Goal: Navigation & Orientation: Find specific page/section

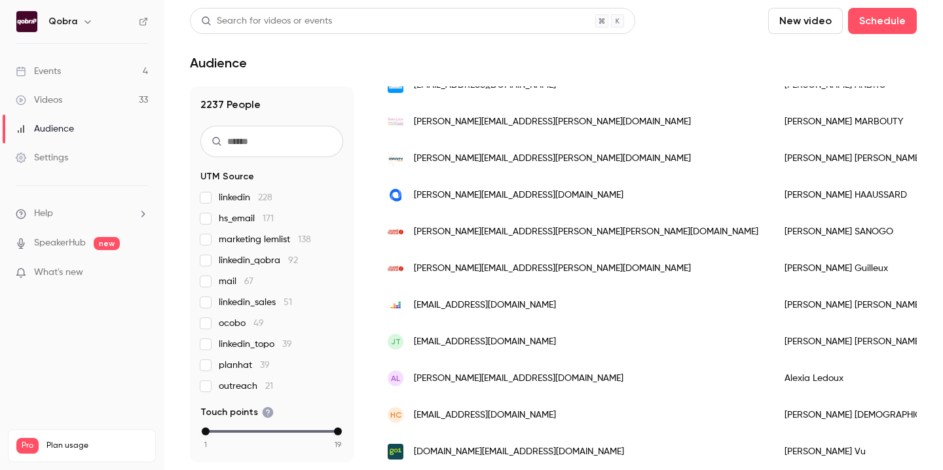
click at [64, 74] on link "Events 4" at bounding box center [82, 71] width 164 height 29
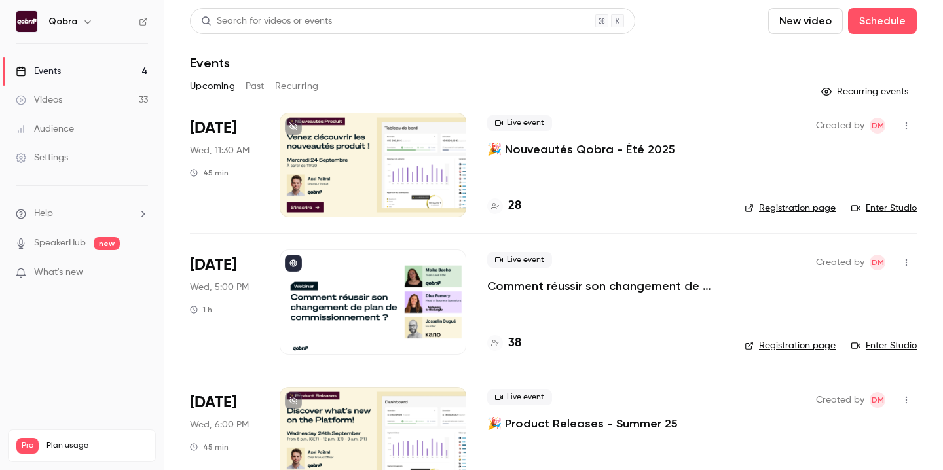
click at [360, 284] on div at bounding box center [373, 302] width 187 height 105
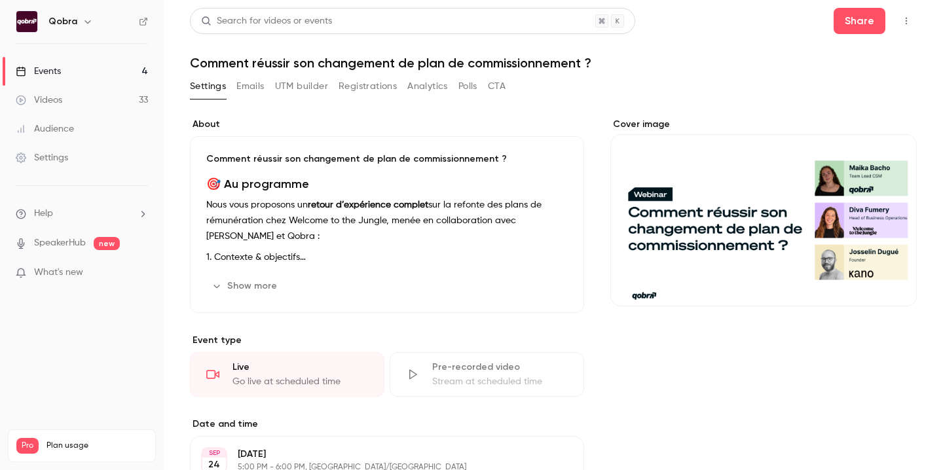
click at [381, 84] on button "Registrations" at bounding box center [368, 86] width 58 height 21
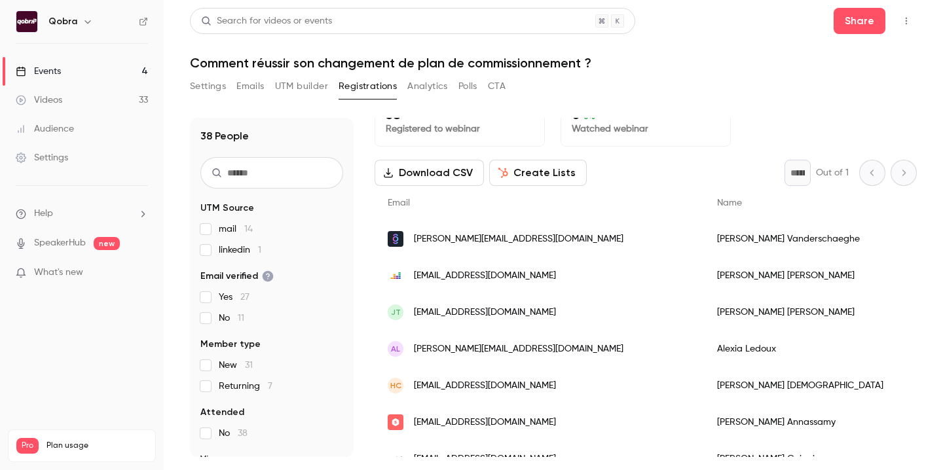
scroll to position [24, 0]
click at [432, 81] on button "Analytics" at bounding box center [428, 86] width 41 height 21
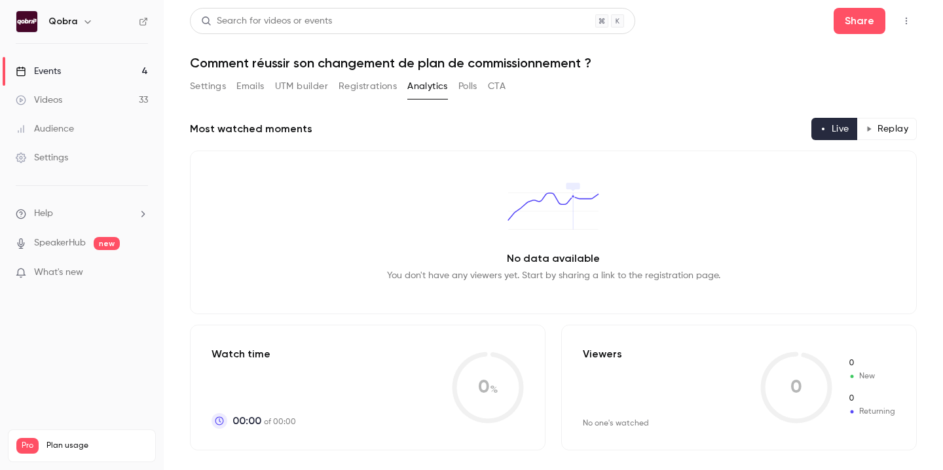
click at [472, 88] on button "Polls" at bounding box center [468, 86] width 19 height 21
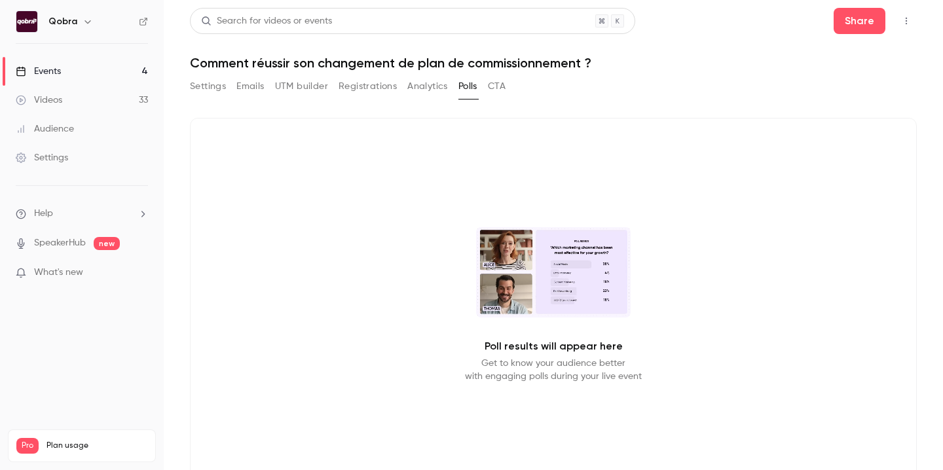
click at [503, 87] on button "CTA" at bounding box center [497, 86] width 18 height 21
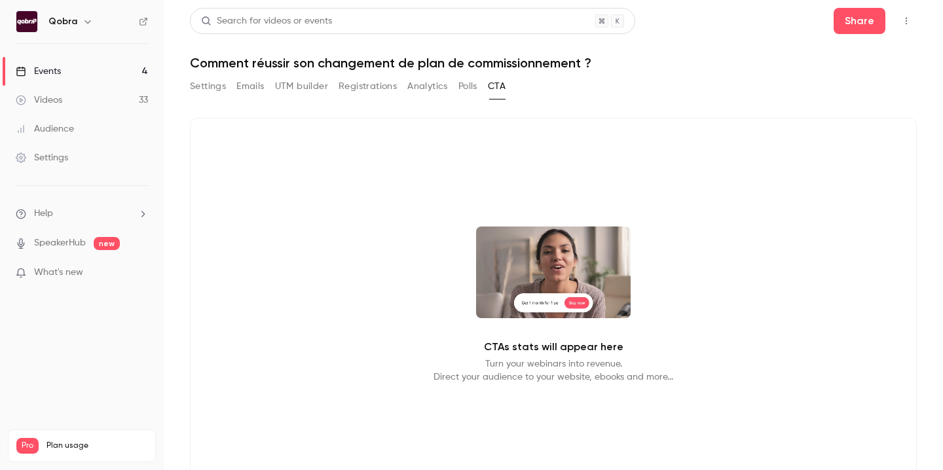
click at [371, 87] on button "Registrations" at bounding box center [368, 86] width 58 height 21
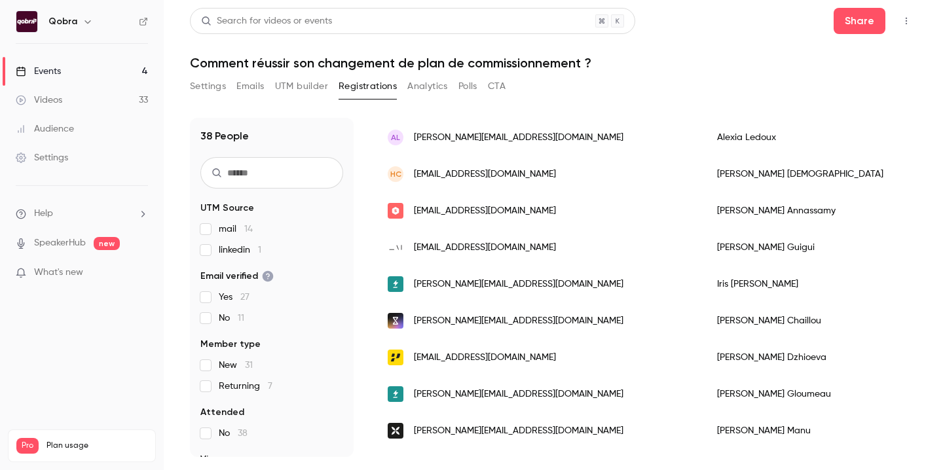
scroll to position [238, 0]
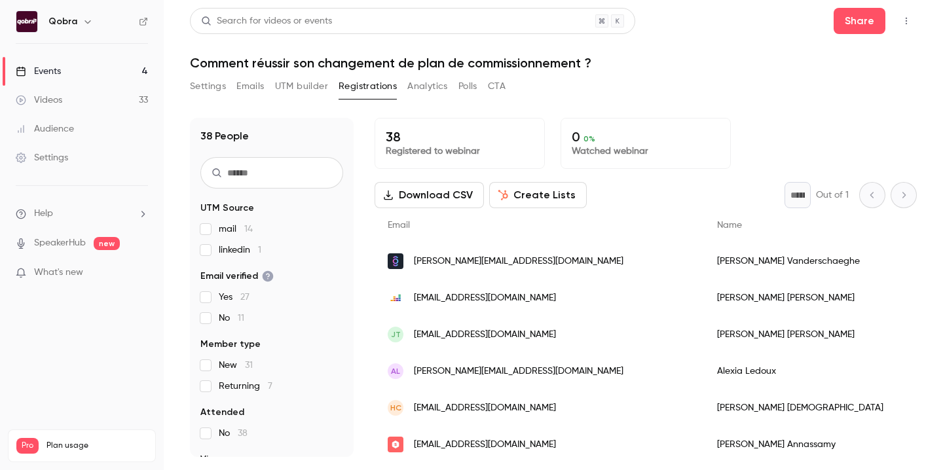
click at [255, 170] on input "text" at bounding box center [271, 172] width 143 height 31
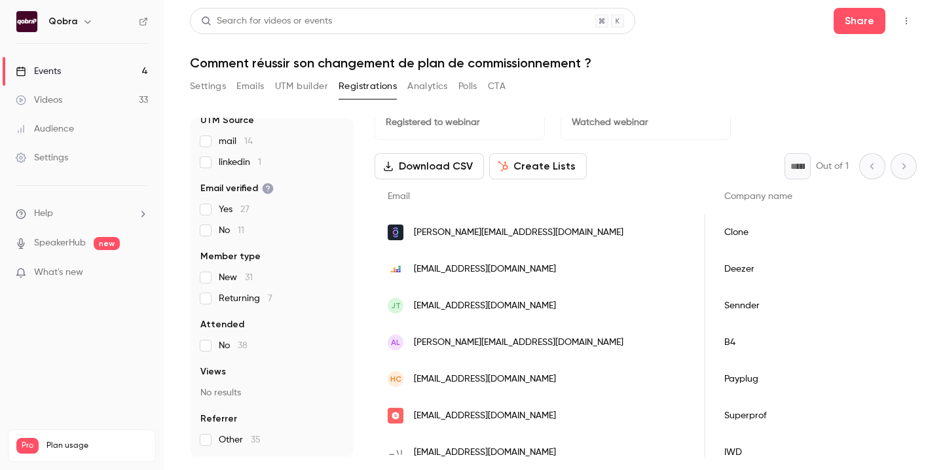
scroll to position [0, 480]
click at [259, 95] on button "Emails" at bounding box center [251, 86] width 28 height 21
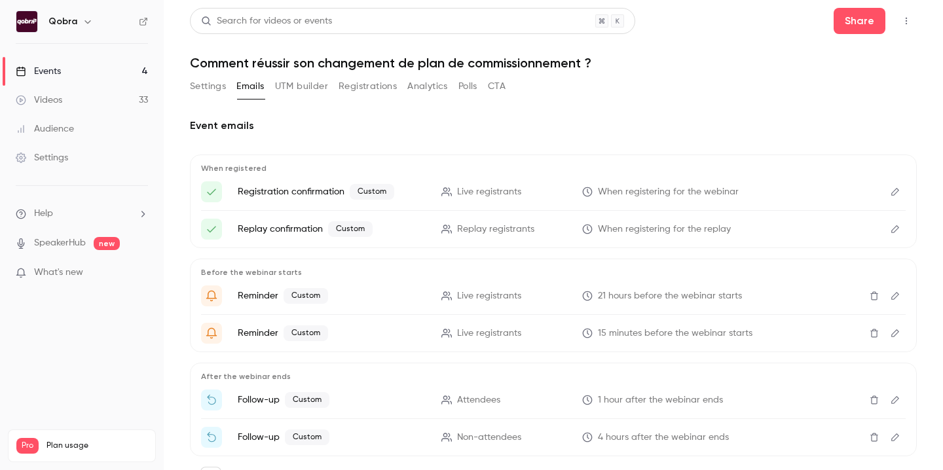
click at [199, 86] on button "Settings" at bounding box center [208, 86] width 36 height 21
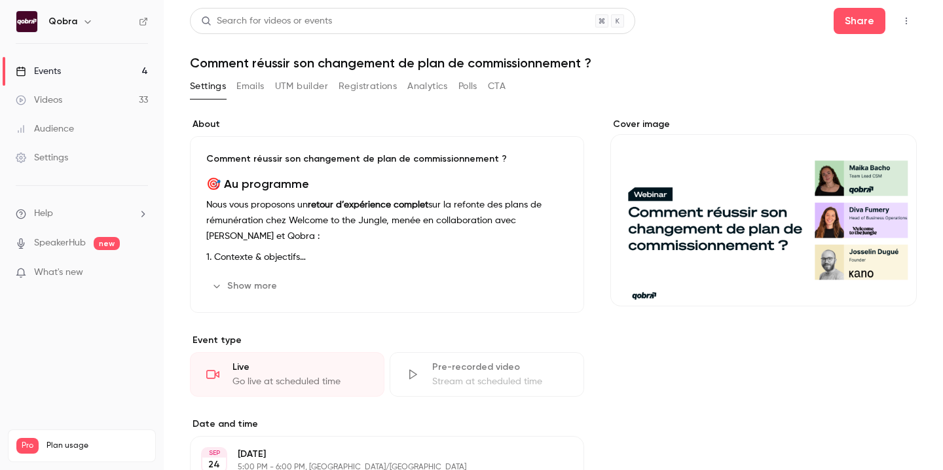
click at [347, 90] on button "Registrations" at bounding box center [368, 86] width 58 height 21
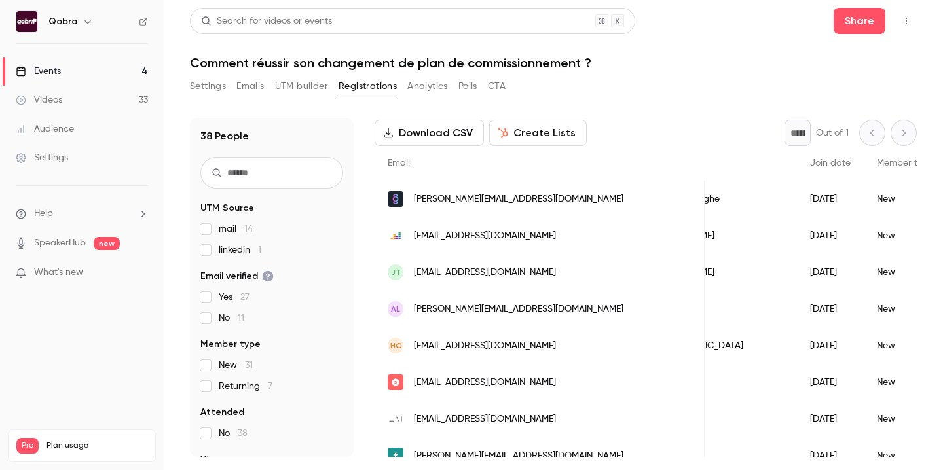
scroll to position [0, 140]
click at [58, 73] on div "Events" at bounding box center [38, 71] width 45 height 13
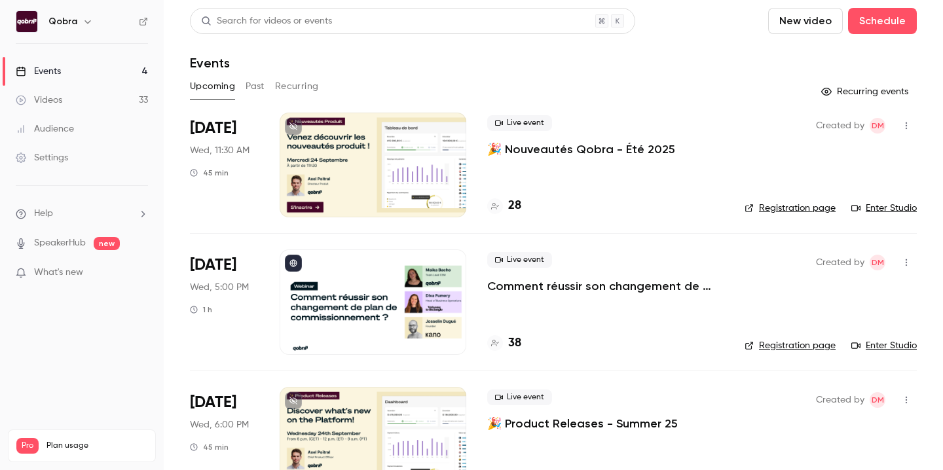
click at [614, 303] on div "Live event Comment réussir son changement de plan de commissionnement ? 38" at bounding box center [605, 302] width 237 height 105
click at [615, 286] on p "Comment réussir son changement de plan de commissionnement ?" at bounding box center [605, 286] width 237 height 16
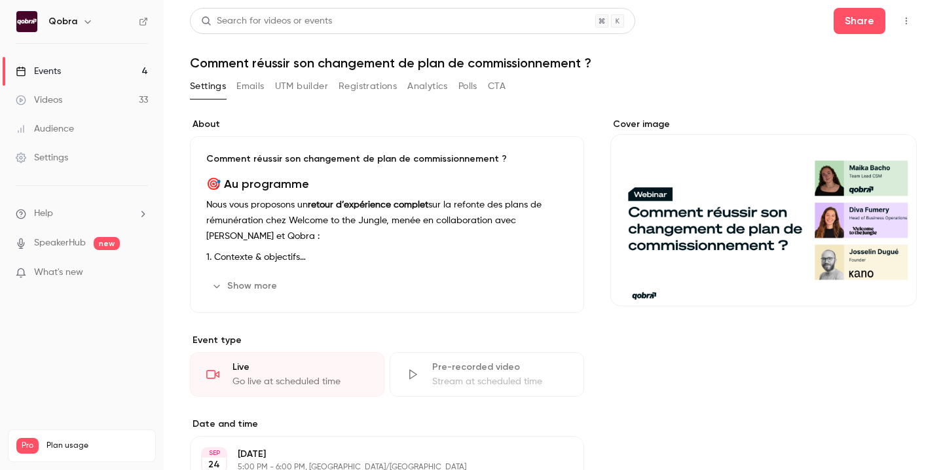
click at [359, 86] on button "Registrations" at bounding box center [368, 86] width 58 height 21
